Goal: Browse casually

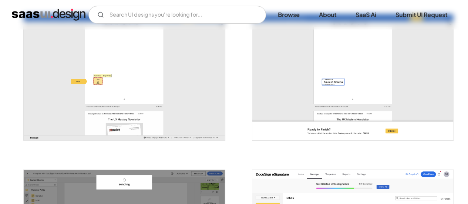
scroll to position [1098, 0]
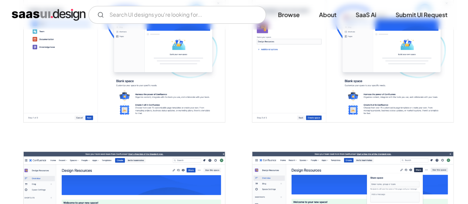
scroll to position [1418, 0]
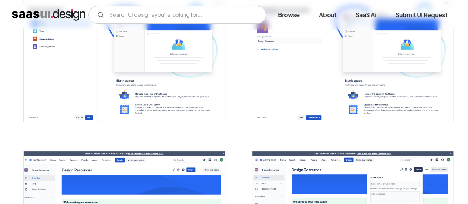
drag, startPoint x: 0, startPoint y: 0, endPoint x: 203, endPoint y: 71, distance: 215.2
click at [203, 71] on img "open lightbox" at bounding box center [124, 59] width 201 height 126
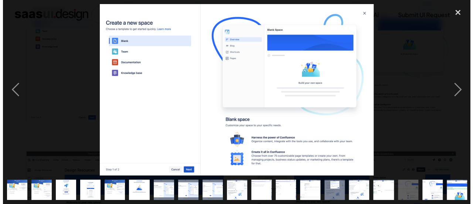
scroll to position [1431, 0]
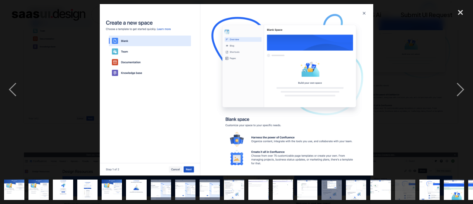
click at [386, 77] on div at bounding box center [236, 89] width 473 height 171
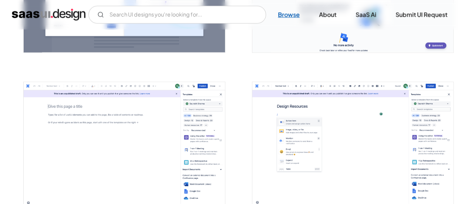
scroll to position [860, 0]
